Goal: Communication & Community: Participate in discussion

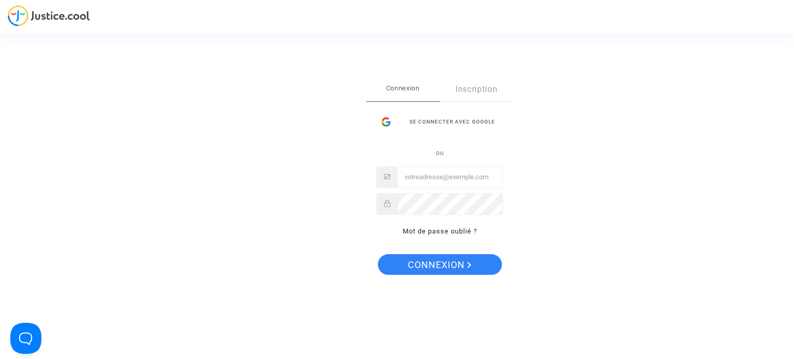
type input "fallet.sebastien@gmail.com"
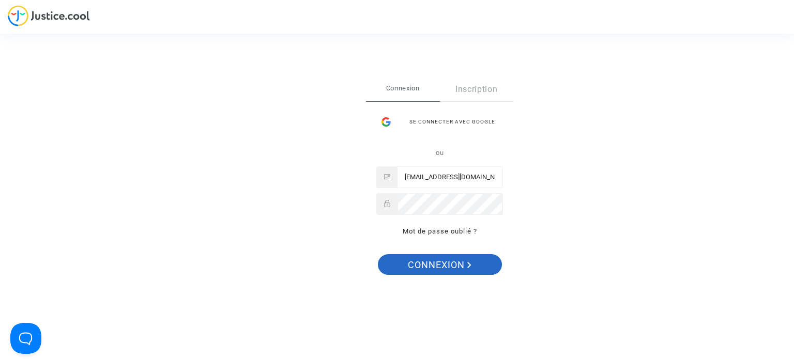
click at [424, 256] on span "Connexion" at bounding box center [440, 265] width 64 height 22
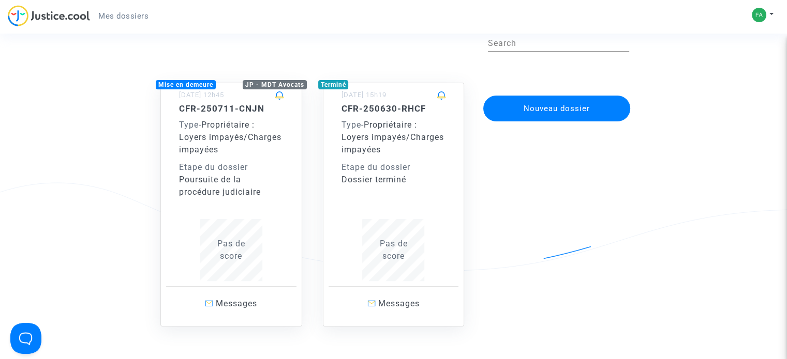
scroll to position [52, 0]
click at [209, 146] on span "Propriétaire : Loyers impayés/Charges impayées" at bounding box center [230, 136] width 102 height 35
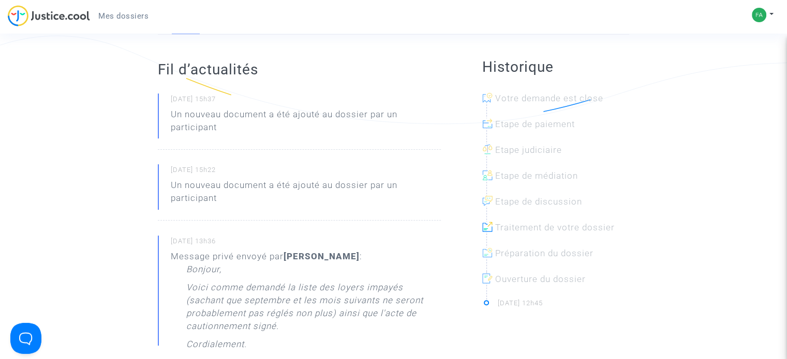
scroll to position [103, 0]
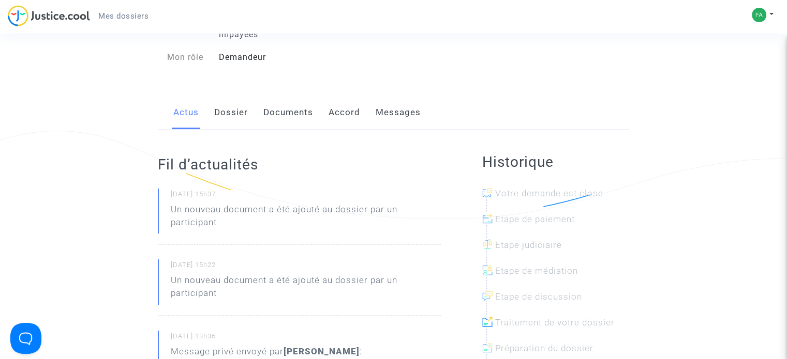
click at [418, 122] on div "Actus Dossier Documents Accord Messages" at bounding box center [393, 113] width 471 height 35
click at [402, 124] on link "Messages" at bounding box center [397, 113] width 45 height 34
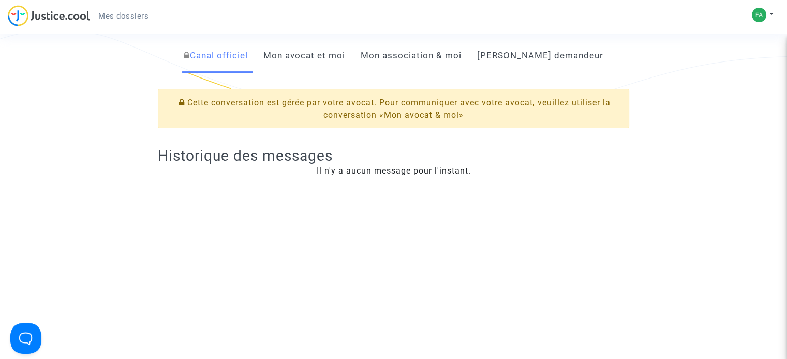
scroll to position [207, 0]
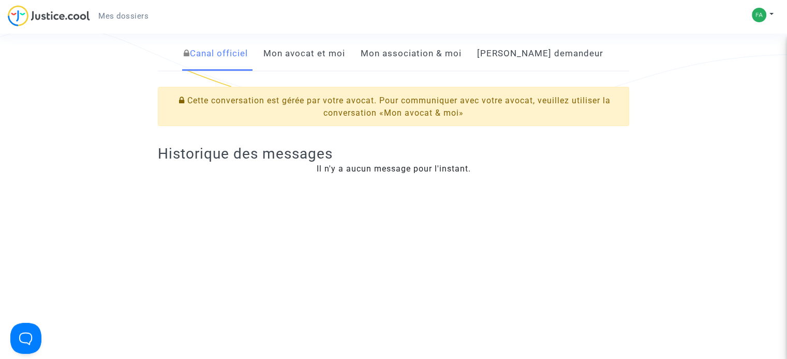
click at [316, 70] on link "Mon avocat et moi" at bounding box center [304, 54] width 82 height 34
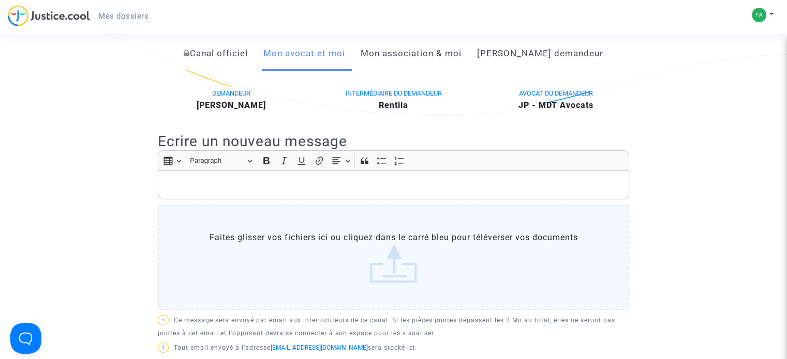
click at [406, 65] on link "Mon association & moi" at bounding box center [410, 54] width 101 height 34
click at [544, 65] on link "[PERSON_NAME] demandeur" at bounding box center [540, 54] width 126 height 34
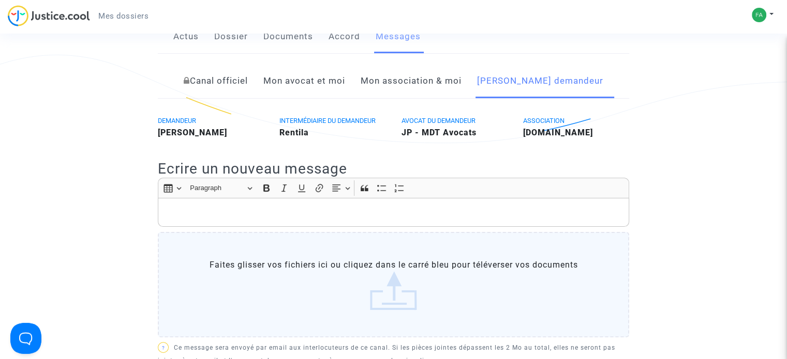
scroll to position [103, 0]
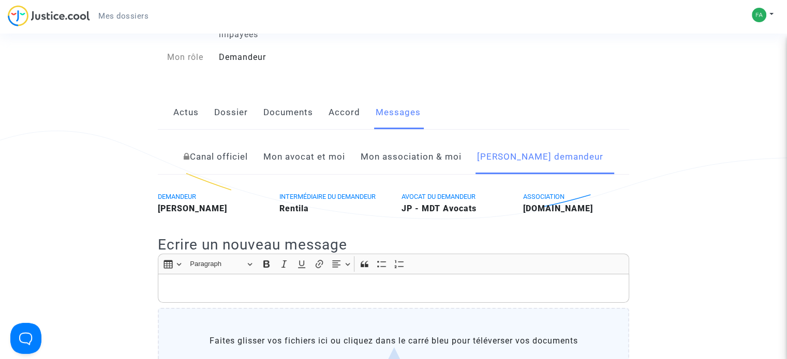
click at [222, 171] on link "Canal officiel" at bounding box center [216, 157] width 64 height 34
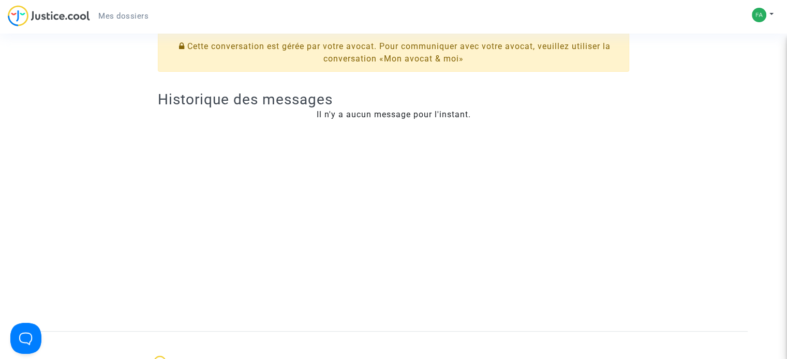
scroll to position [207, 0]
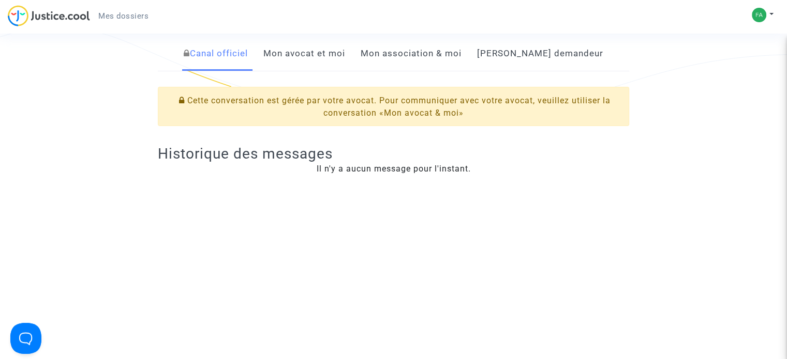
click at [345, 65] on link "Mon avocat et moi" at bounding box center [304, 54] width 82 height 34
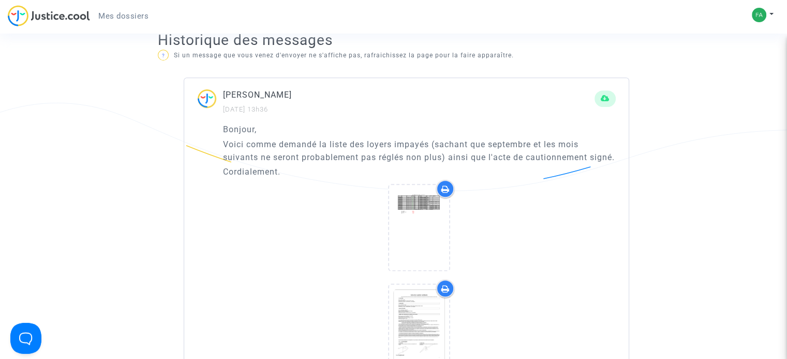
scroll to position [310, 0]
